Goal: Task Accomplishment & Management: Use online tool/utility

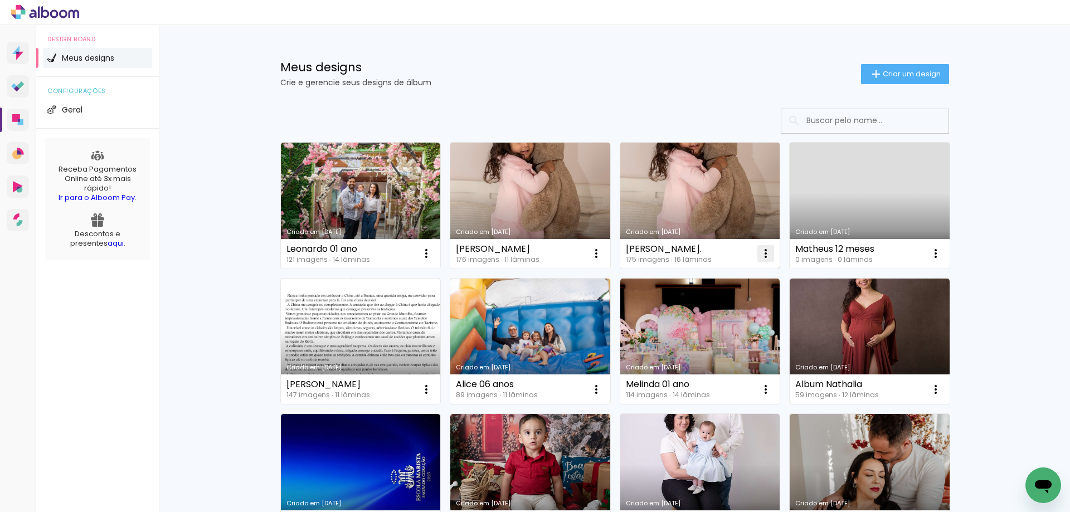
click at [764, 257] on iron-icon at bounding box center [765, 253] width 13 height 13
click at [545, 179] on link "Criado em [DATE]" at bounding box center [530, 206] width 160 height 126
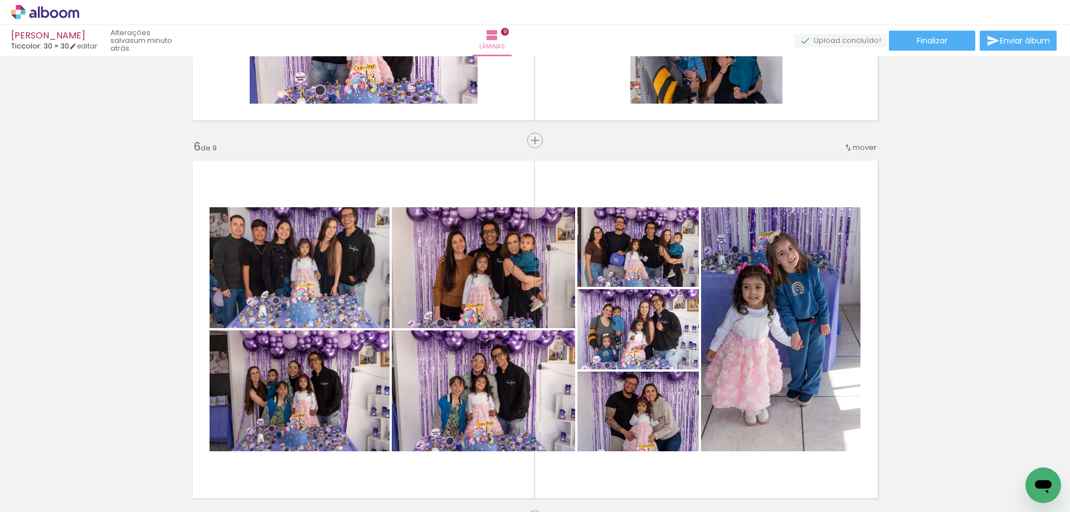
scroll to position [1809, 0]
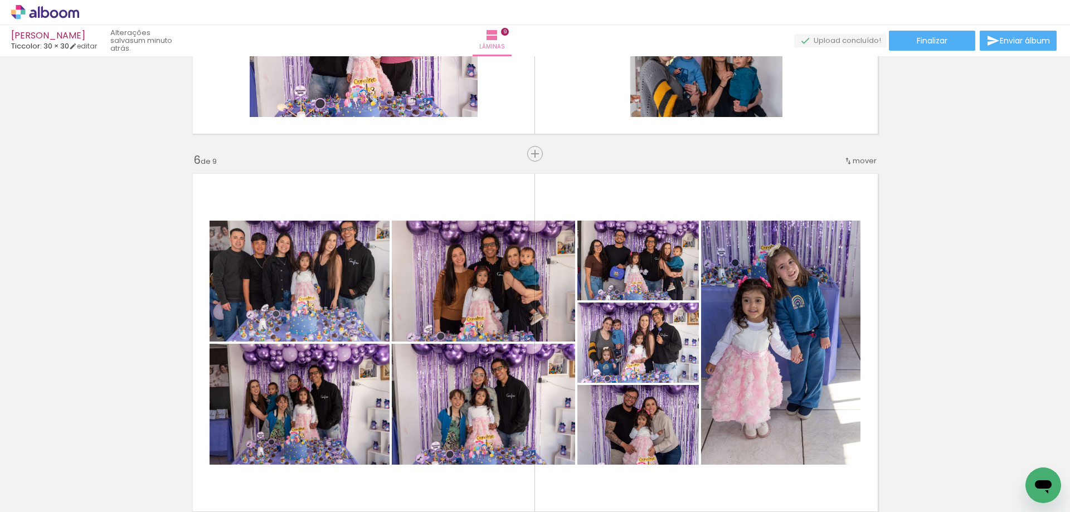
click at [136, 362] on div "Inserir lâmina 1 de 9 Inserir lâmina 2 de 9 Inserir lâmina 3 de 9 Inserir lâmin…" at bounding box center [535, 139] width 1070 height 3777
click at [142, 392] on div "Inserir lâmina 1 de 9 Inserir lâmina 2 de 9 Inserir lâmina 3 de 9 Inserir lâmin…" at bounding box center [535, 139] width 1070 height 3777
click at [148, 404] on div "Inserir lâmina 1 de 9 Inserir lâmina 2 de 9 Inserir lâmina 3 de 9 Inserir lâmin…" at bounding box center [535, 139] width 1070 height 3777
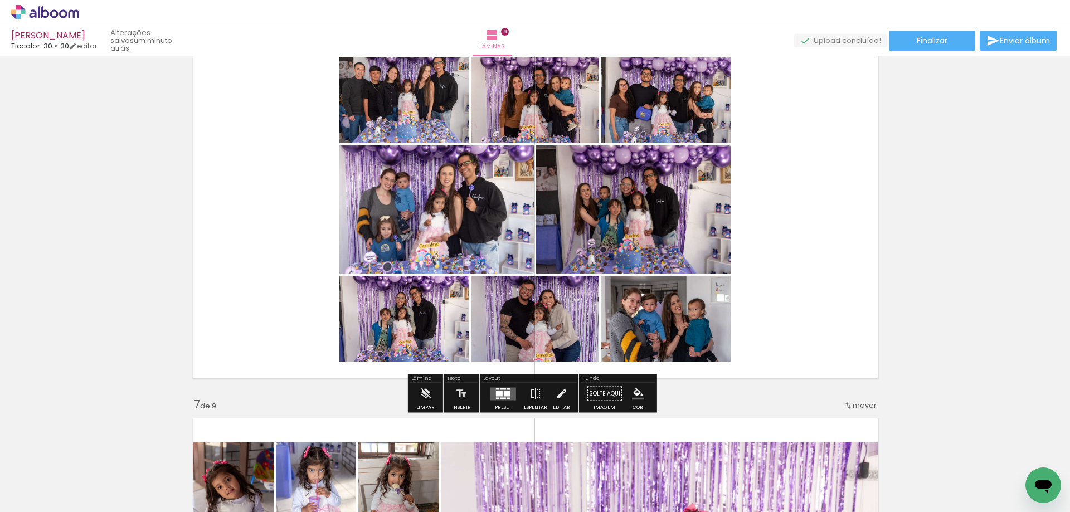
scroll to position [1945, 0]
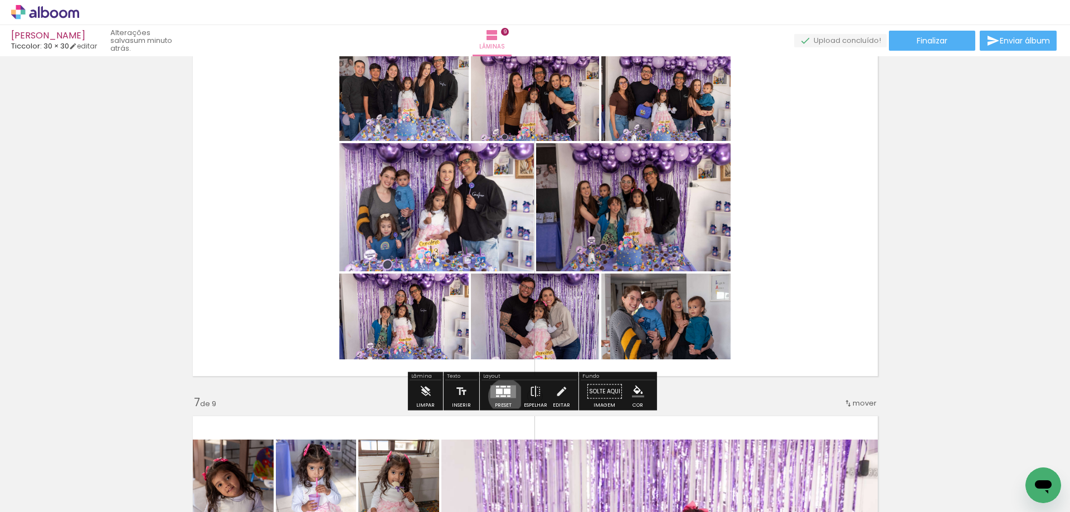
click at [0, 0] on div "Confirmar Cancelar" at bounding box center [0, 0] width 0 height 0
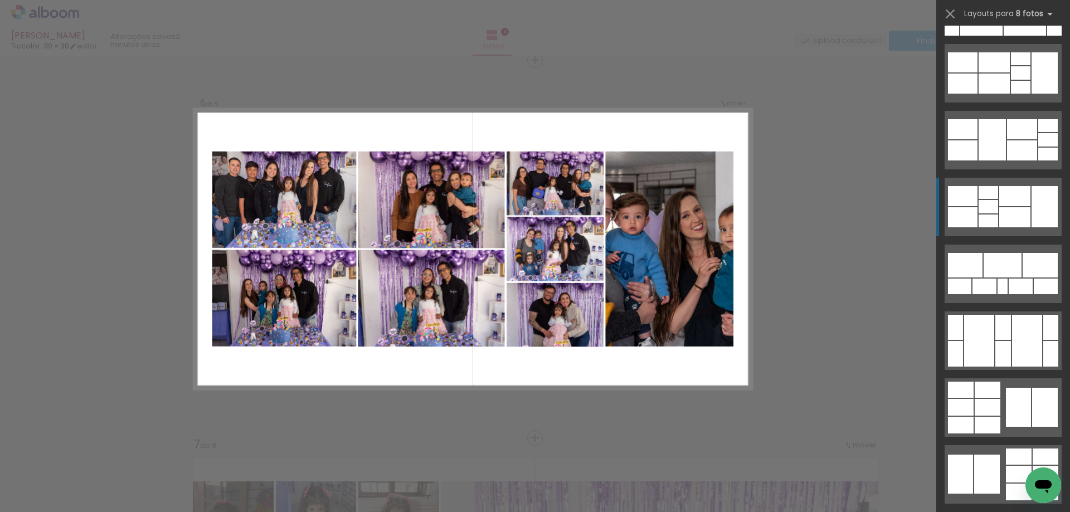
scroll to position [1740, 0]
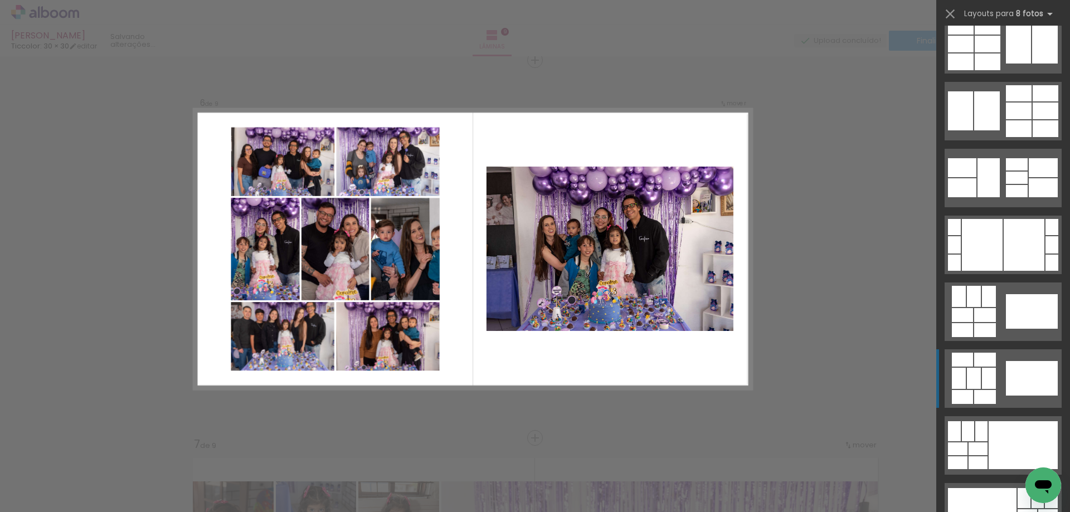
click at [971, 369] on div at bounding box center [973, 378] width 14 height 21
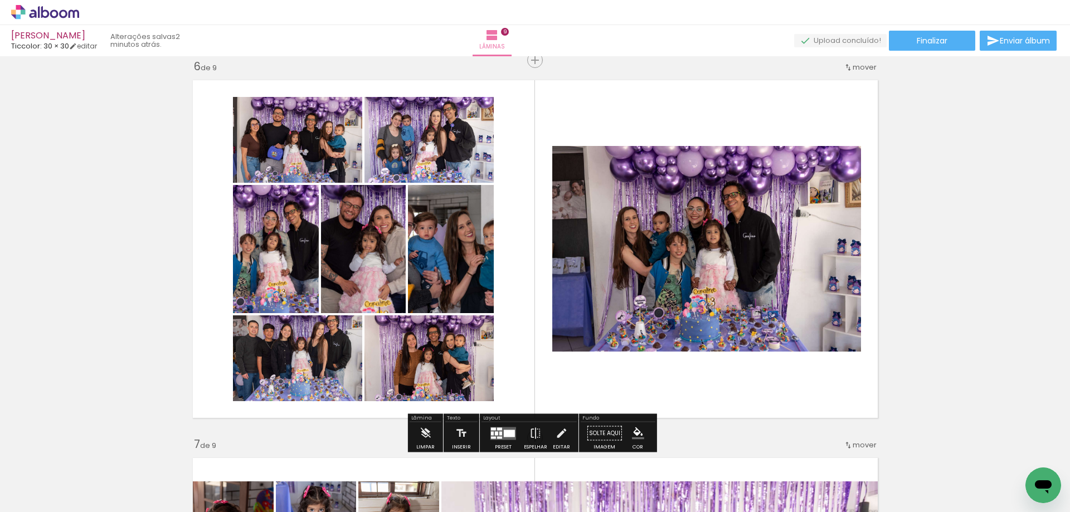
scroll to position [2382, 0]
click at [0, 0] on div "Confirmar Cancelar" at bounding box center [0, 0] width 0 height 0
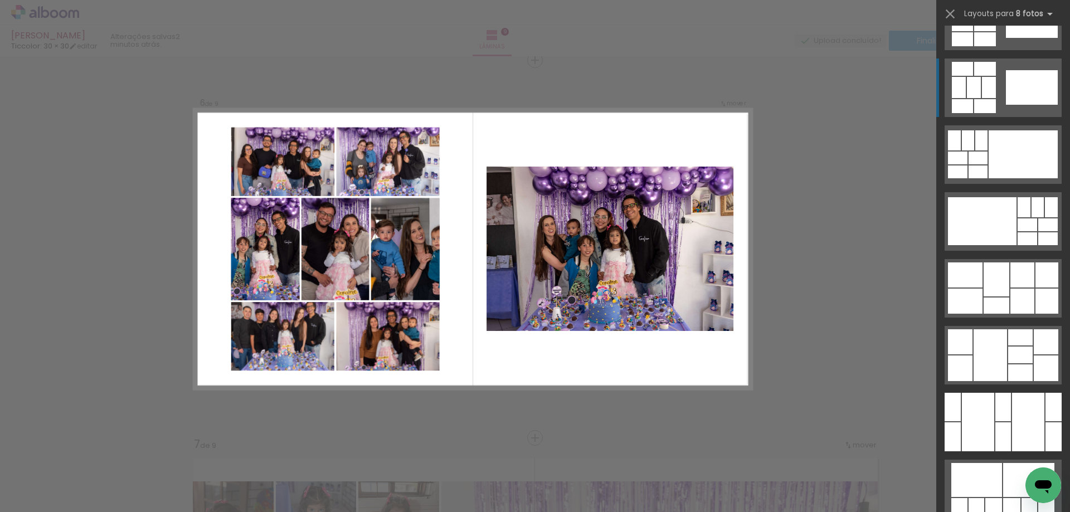
scroll to position [2406, 0]
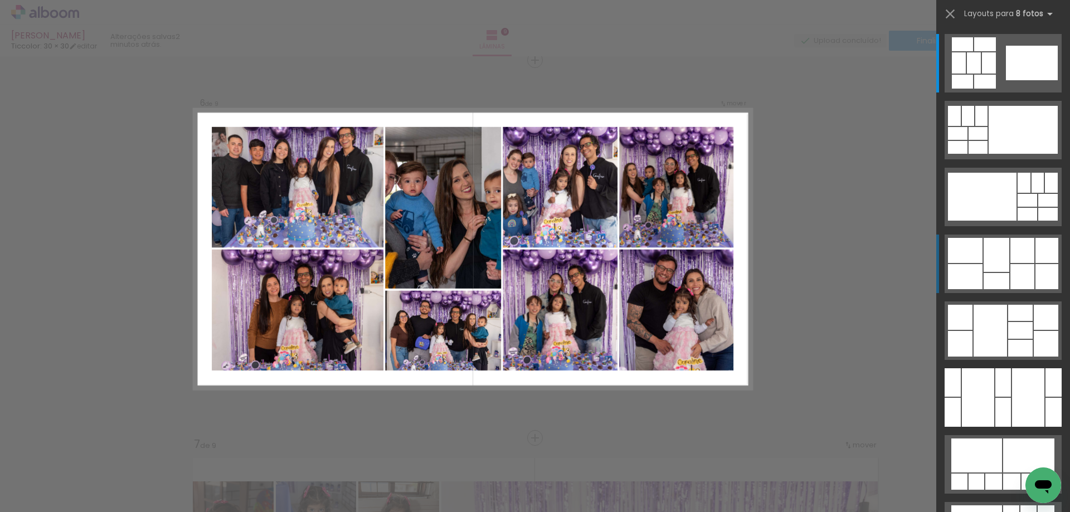
click at [994, 262] on div at bounding box center [996, 255] width 26 height 34
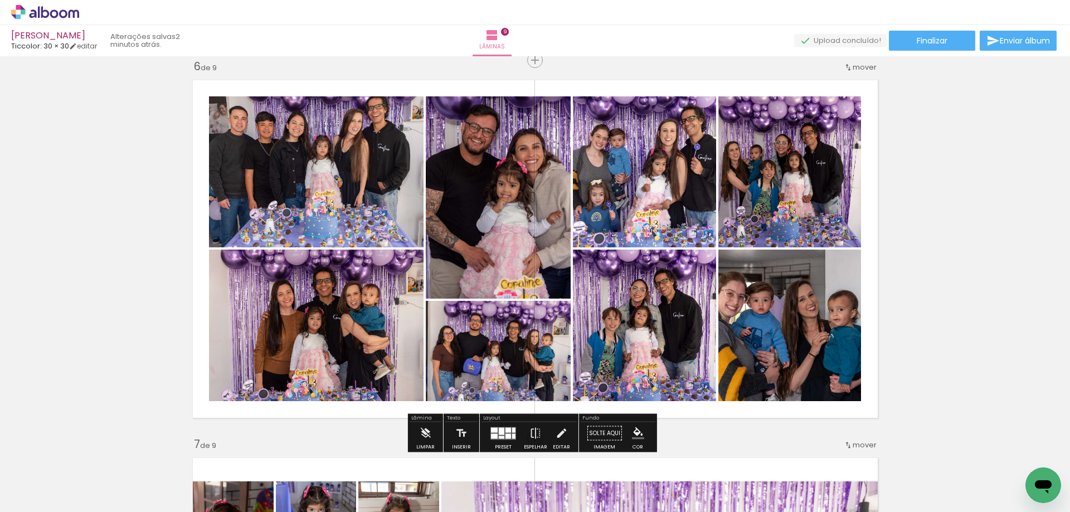
click at [0, 0] on div "Confirmar Cancelar" at bounding box center [0, 0] width 0 height 0
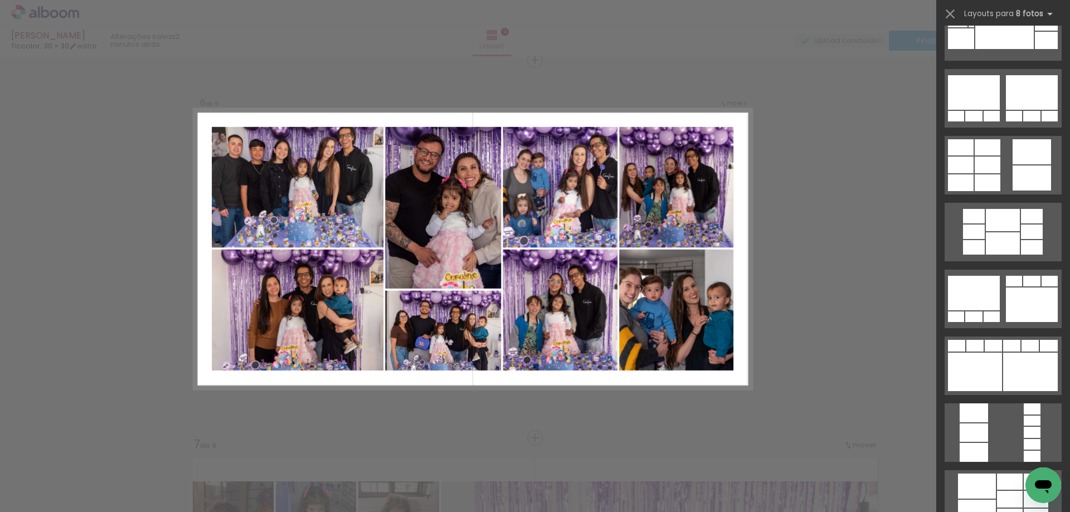
scroll to position [173, 0]
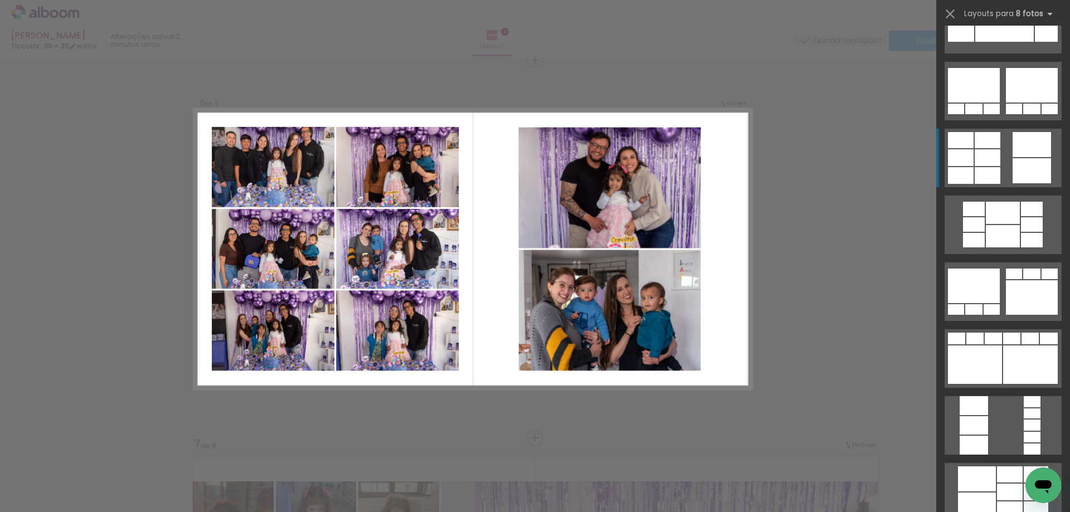
click at [986, 167] on div at bounding box center [987, 175] width 26 height 17
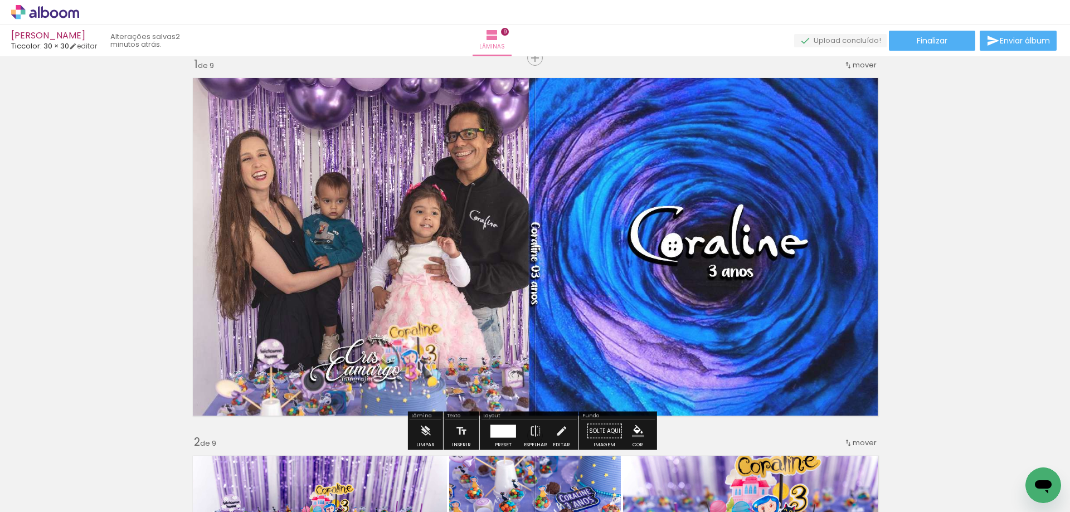
scroll to position [13, 0]
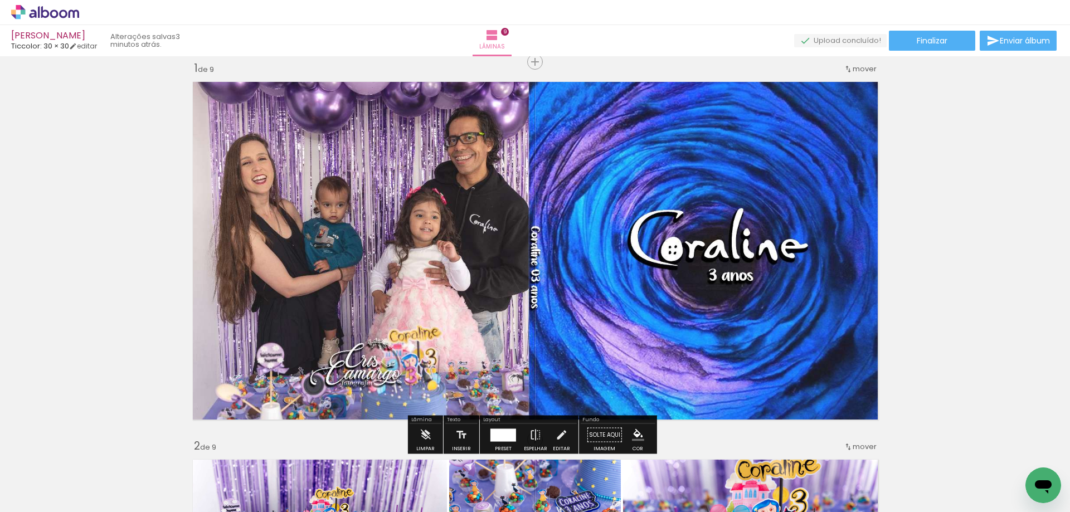
scroll to position [0, 7672]
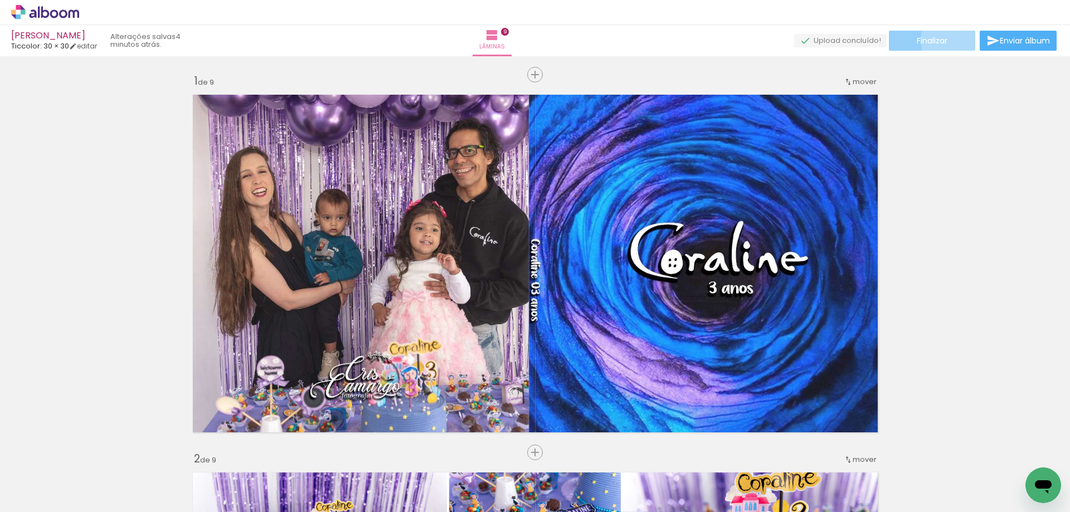
click at [955, 40] on paper-button "Finalizar" at bounding box center [931, 41] width 86 height 20
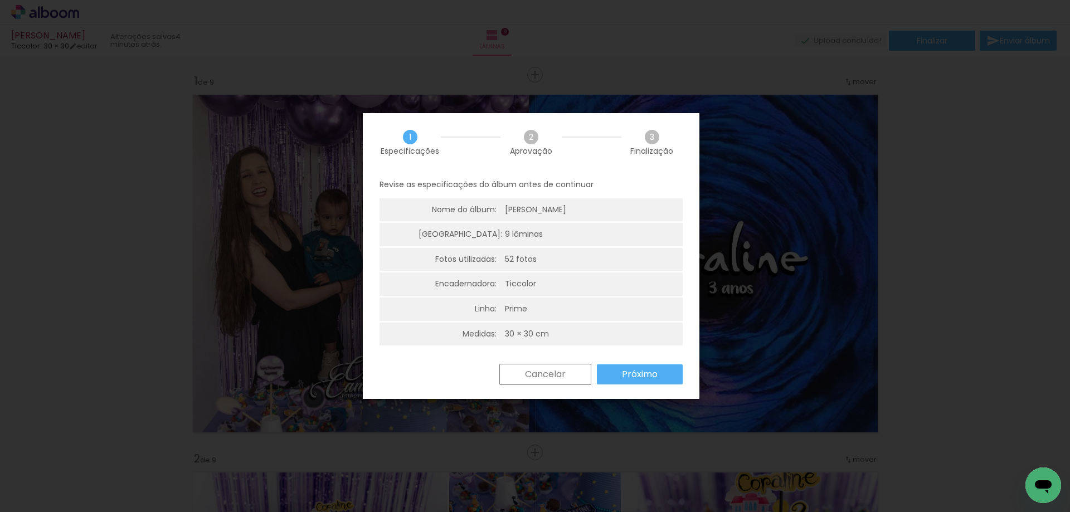
click at [947, 253] on iron-overlay-backdrop at bounding box center [535, 256] width 1070 height 512
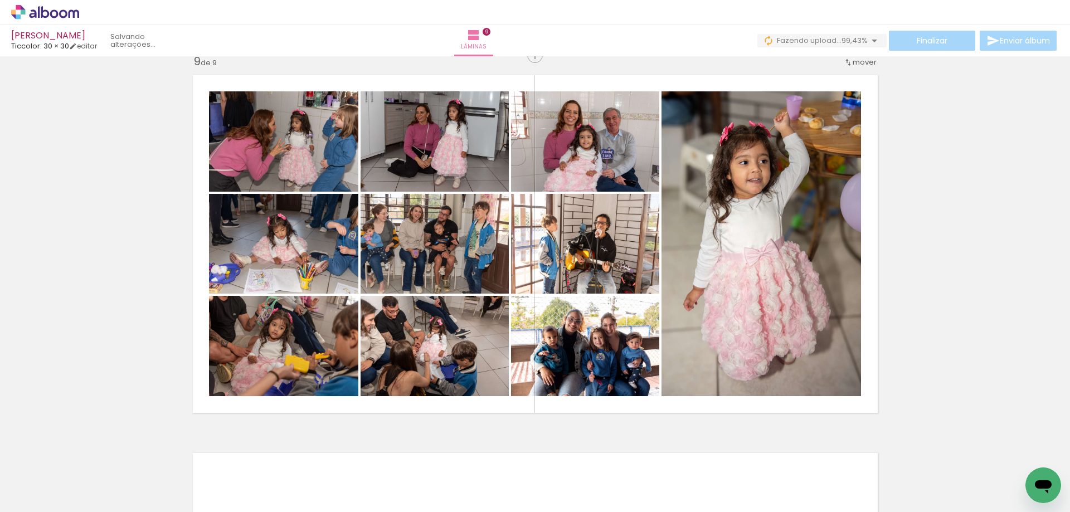
scroll to position [3016, 0]
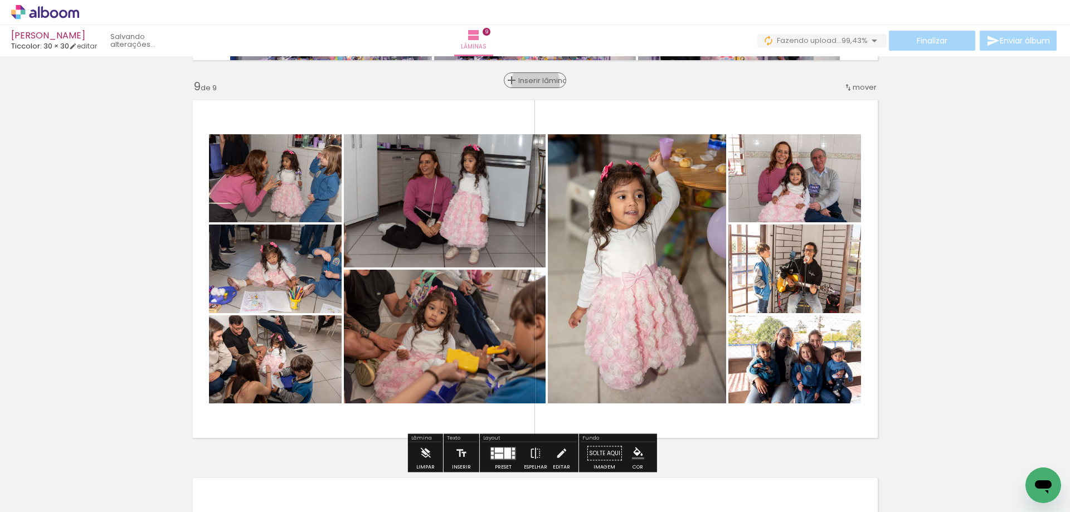
click at [532, 82] on span "Inserir lâmina" at bounding box center [539, 80] width 43 height 7
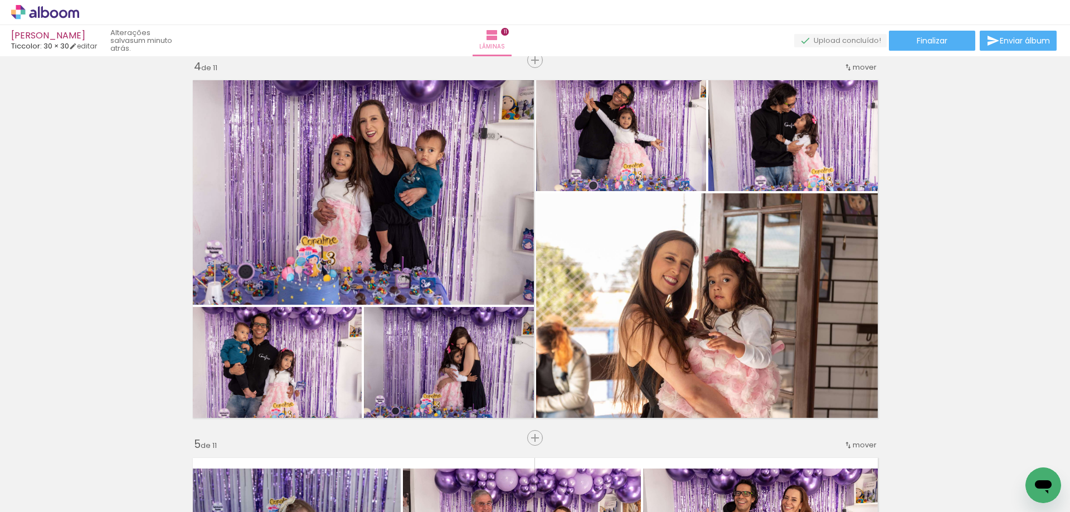
scroll to position [0, 7672]
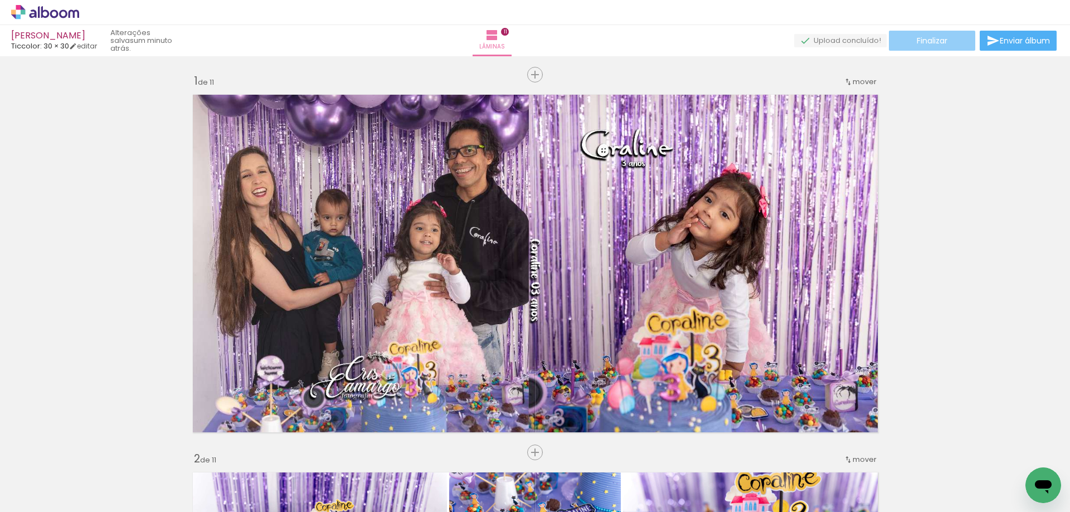
click at [946, 42] on paper-button "Finalizar" at bounding box center [931, 41] width 86 height 20
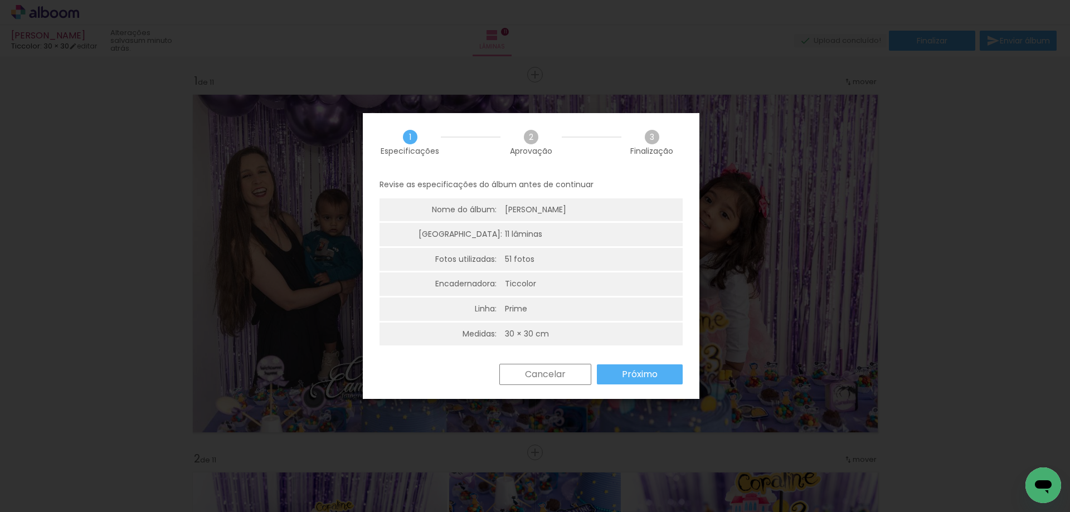
click at [0, 0] on paper-button "Próximo" at bounding box center [0, 0] width 0 height 0
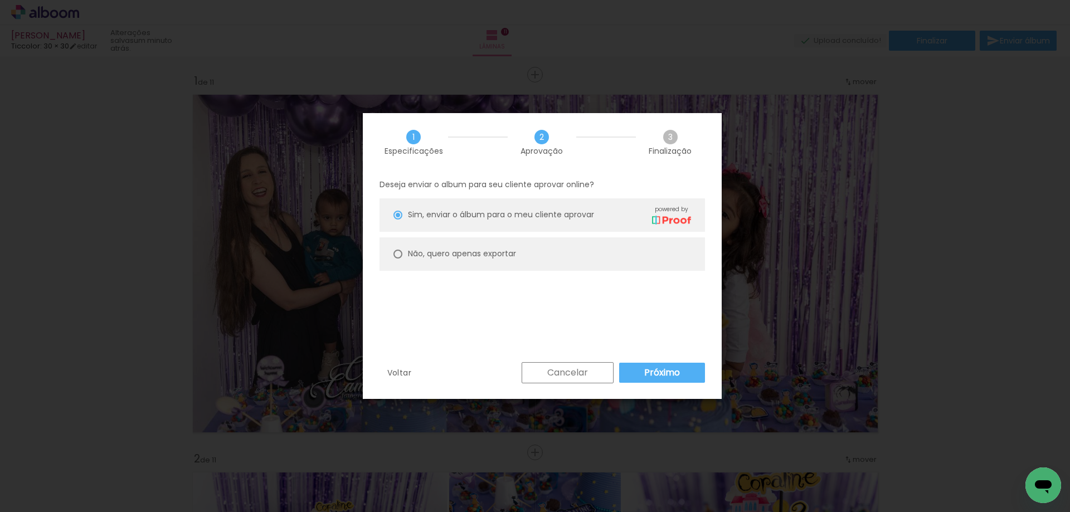
click at [634, 376] on paper-button "Próximo" at bounding box center [662, 373] width 86 height 20
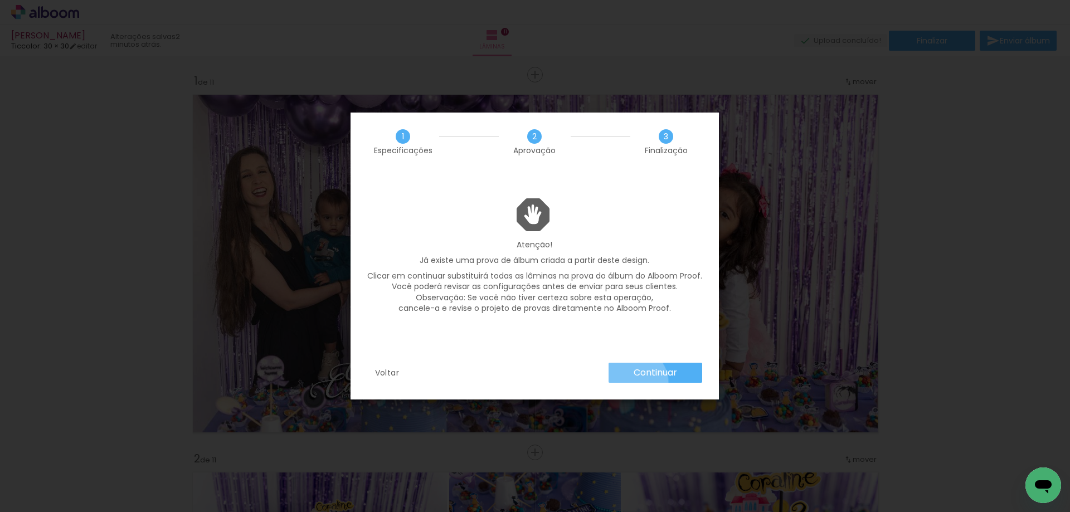
click at [634, 381] on paper-button "Continuar" at bounding box center [655, 373] width 94 height 20
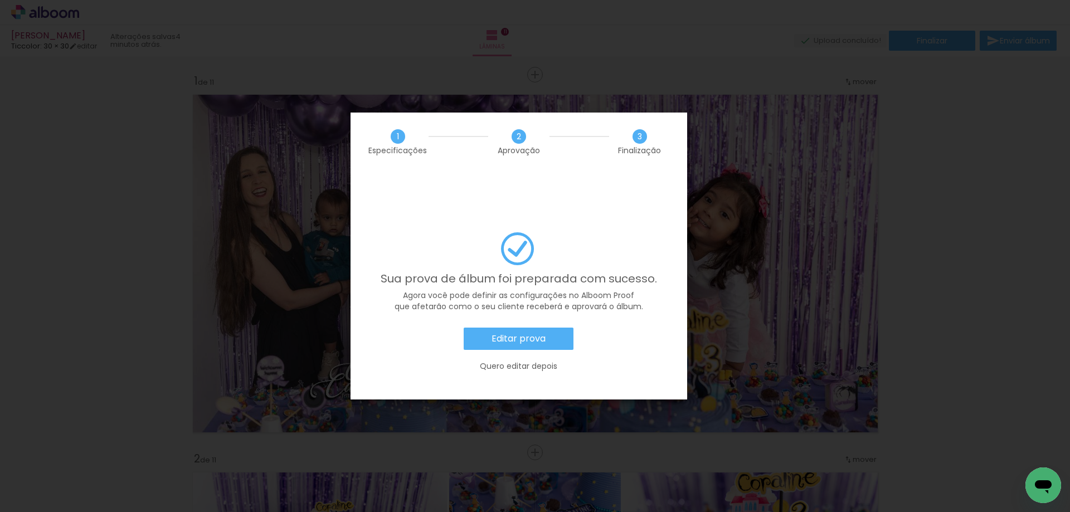
click at [529, 307] on iron-overlay-backdrop at bounding box center [535, 256] width 1070 height 512
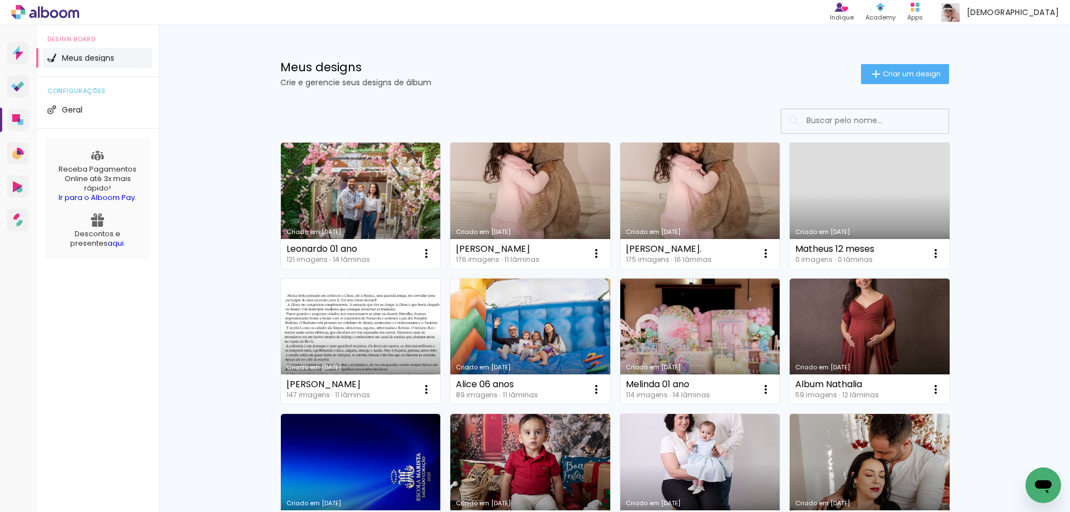
click at [499, 211] on link "Criado em [DATE]" at bounding box center [530, 206] width 160 height 126
